Goal: Transaction & Acquisition: Purchase product/service

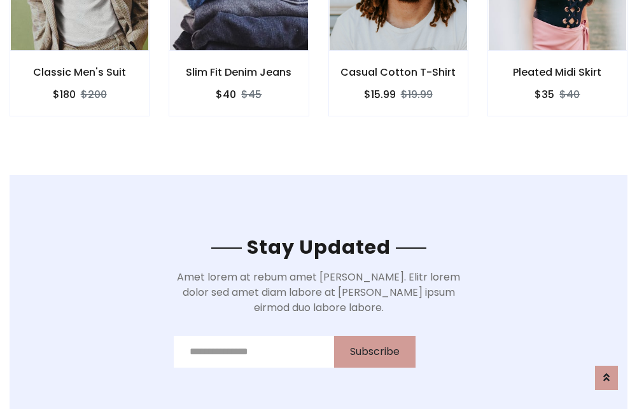
scroll to position [1915, 0]
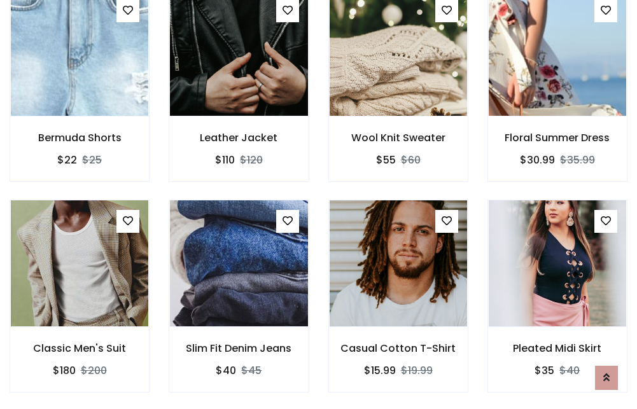
click at [319, 204] on div "Casual Cotton T-Shirt $15.99 $19.99" at bounding box center [398, 305] width 159 height 210
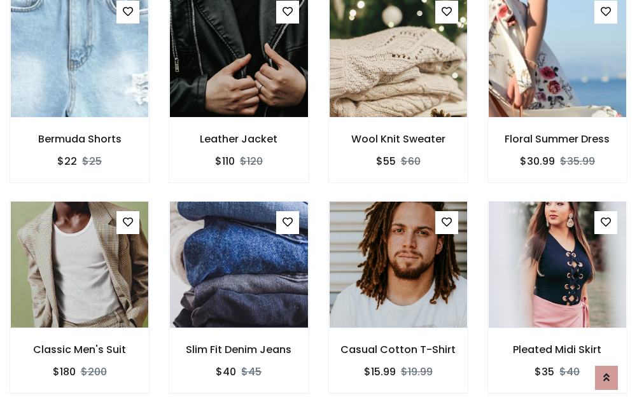
click at [319, 204] on div "Casual Cotton T-Shirt $15.99 $19.99" at bounding box center [398, 306] width 159 height 210
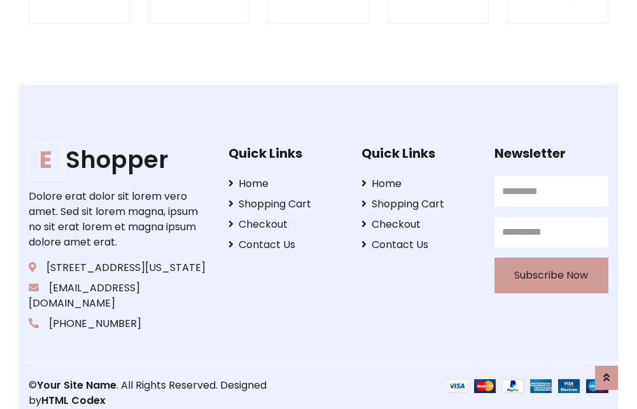
scroll to position [2421, 0]
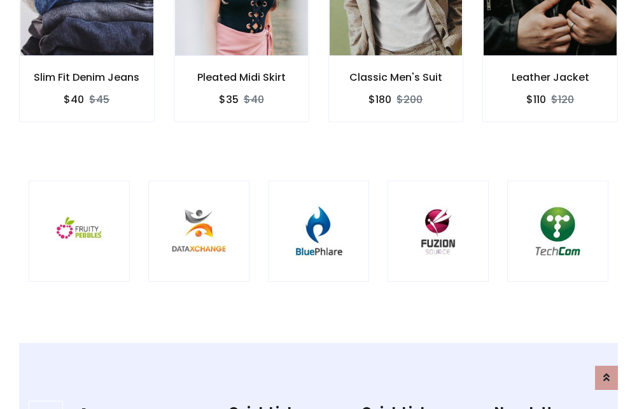
click at [318, 204] on img at bounding box center [318, 230] width 69 height 69
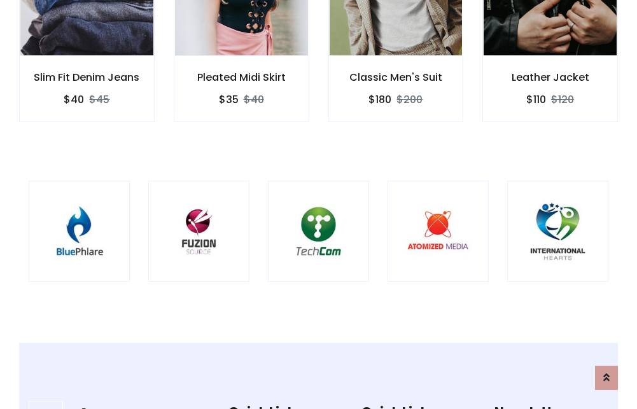
click at [318, 204] on img at bounding box center [318, 230] width 69 height 69
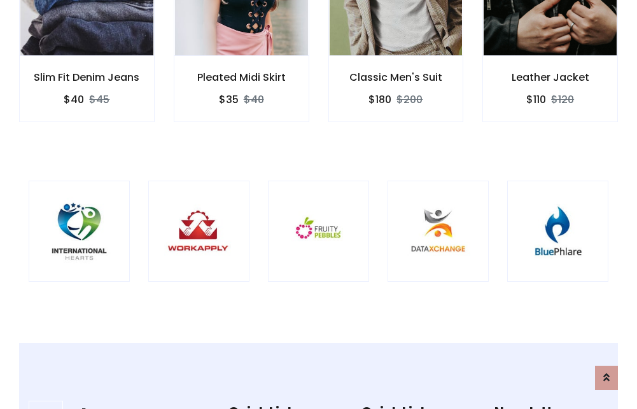
click at [318, 204] on img at bounding box center [318, 230] width 69 height 69
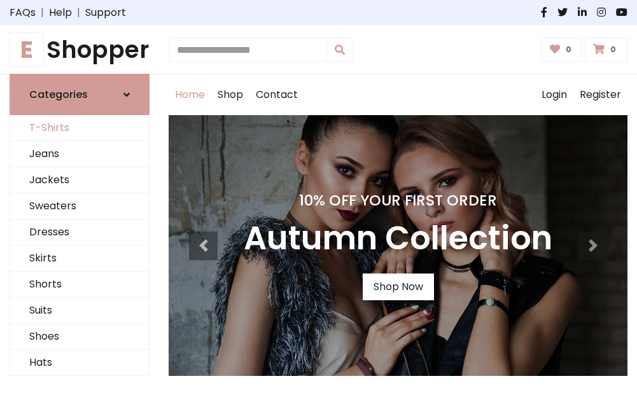
click at [79, 128] on link "T-Shirts" at bounding box center [79, 128] width 139 height 26
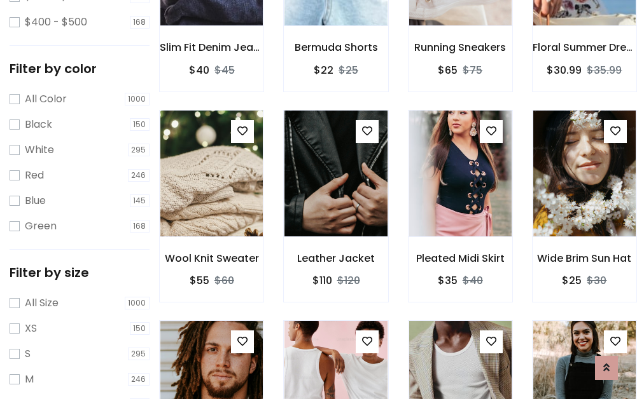
scroll to position [446, 0]
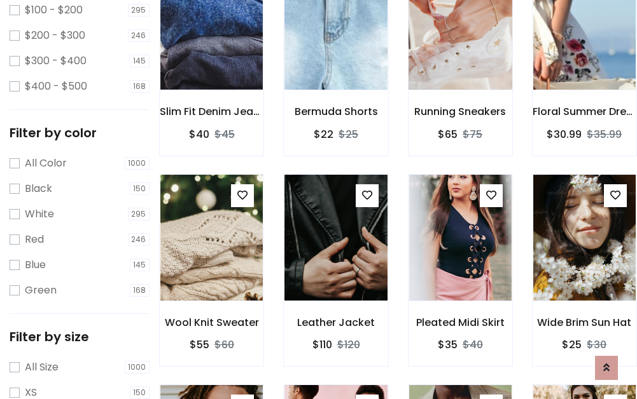
click at [460, 45] on img at bounding box center [460, 26] width 123 height 305
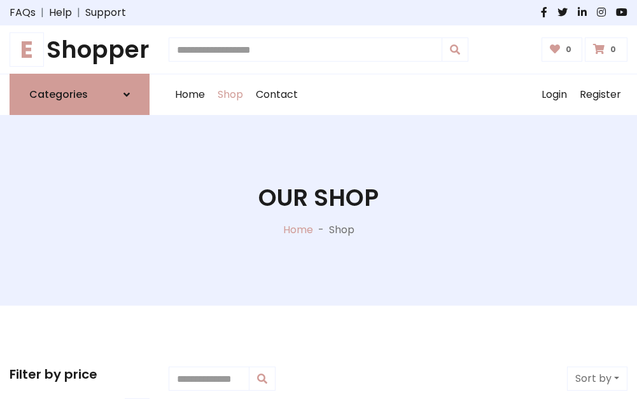
click at [79, 50] on h1 "E Shopper" at bounding box center [80, 50] width 140 height 28
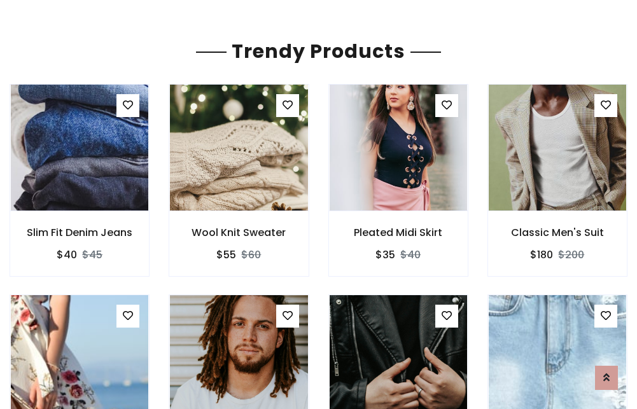
scroll to position [75, 0]
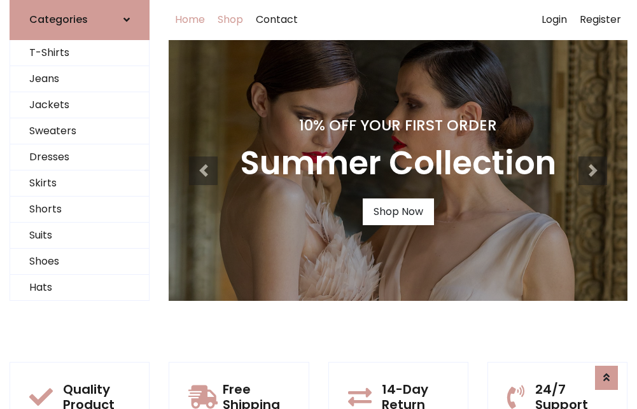
click at [231, 20] on link "Shop" at bounding box center [230, 19] width 38 height 41
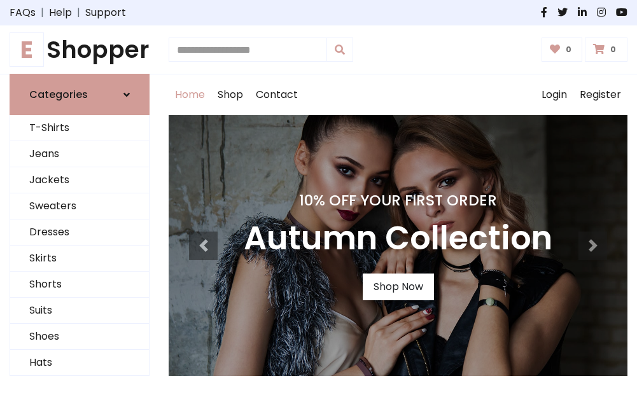
scroll to position [417, 0]
